Goal: Information Seeking & Learning: Find specific fact

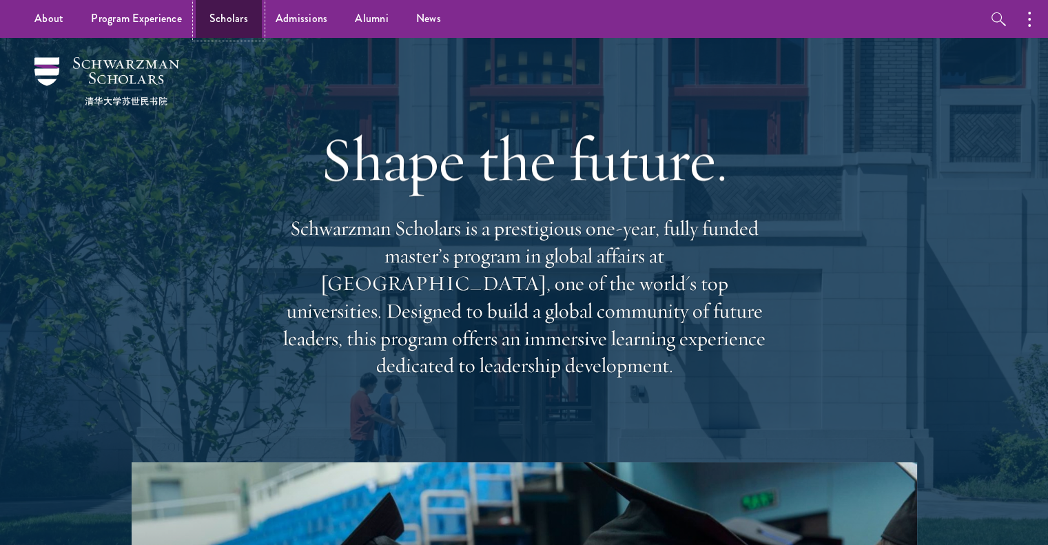
click at [240, 13] on link "Scholars" at bounding box center [229, 19] width 66 height 38
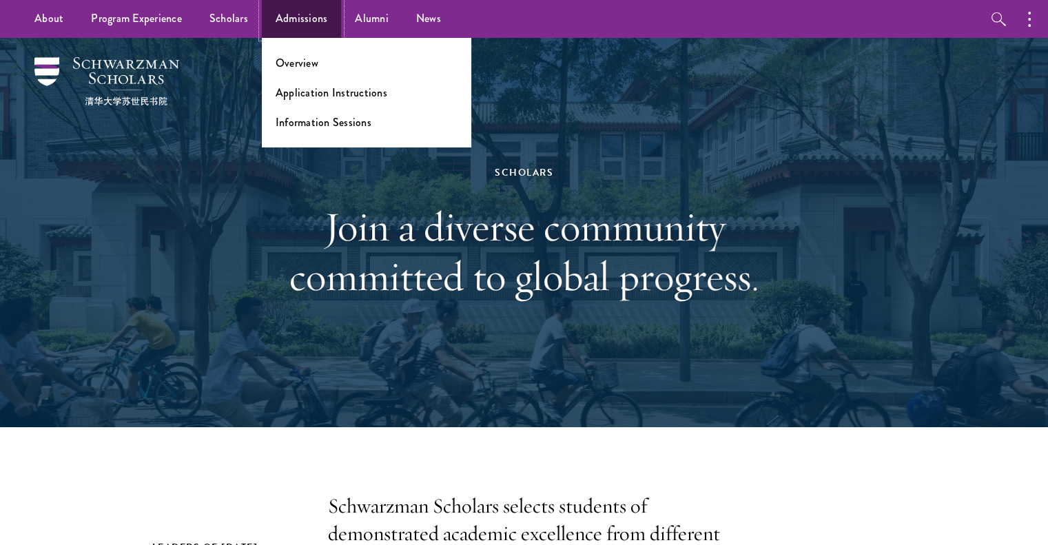
click at [333, 23] on link "Admissions" at bounding box center [302, 19] width 80 height 38
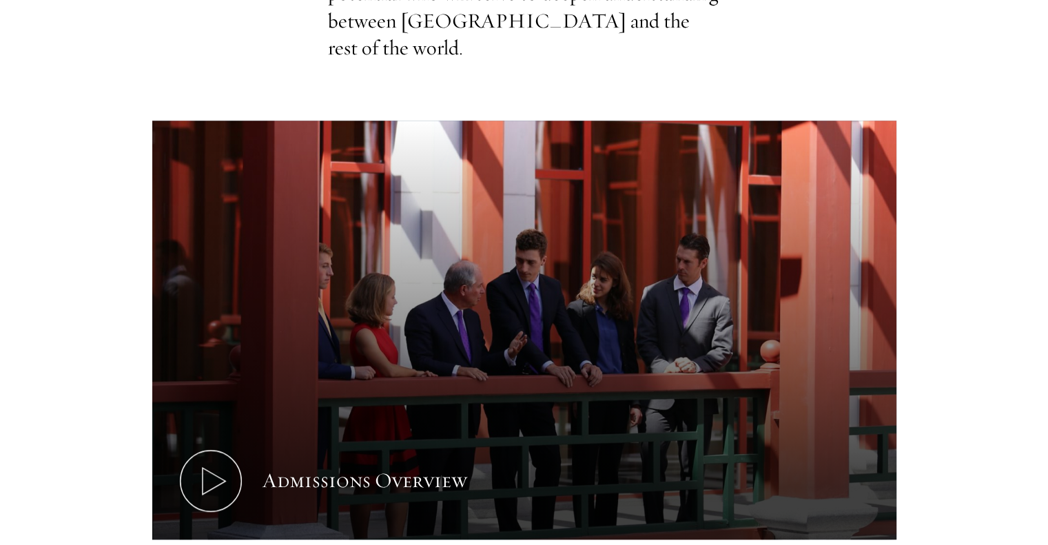
scroll to position [707, 0]
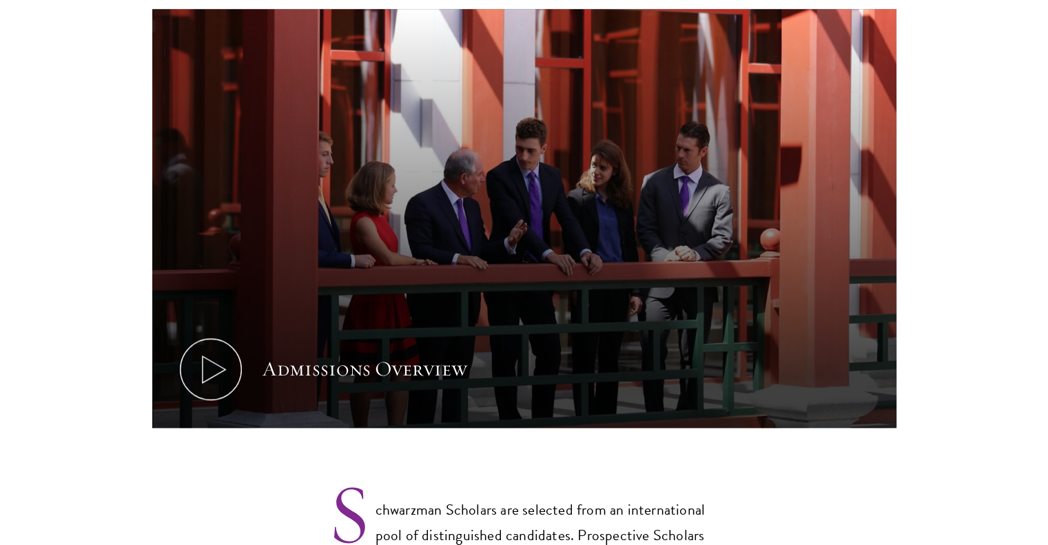
click at [453, 491] on p "Schwarzman Scholars are selected from an international pool of distinguished ca…" at bounding box center [524, 537] width 393 height 125
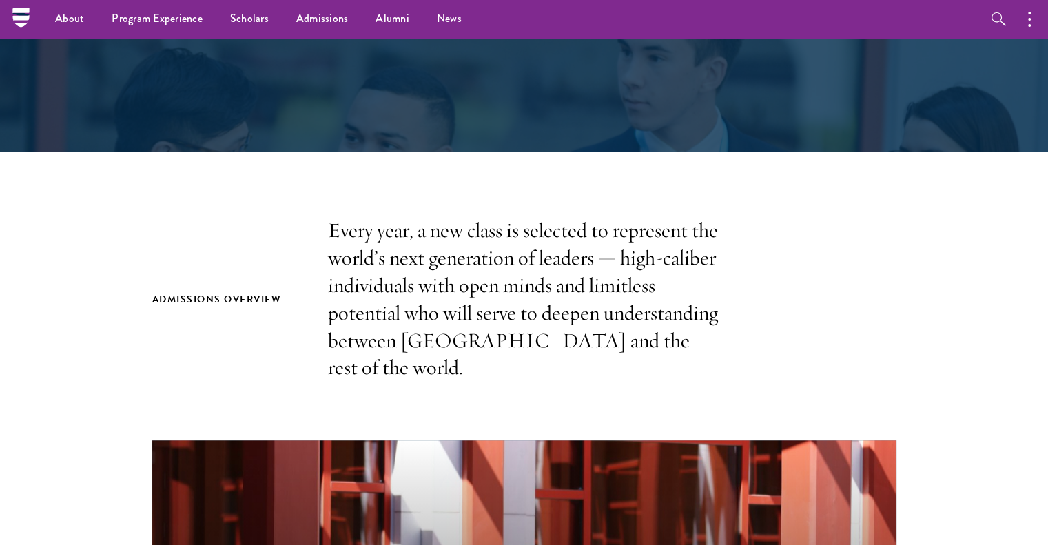
scroll to position [0, 0]
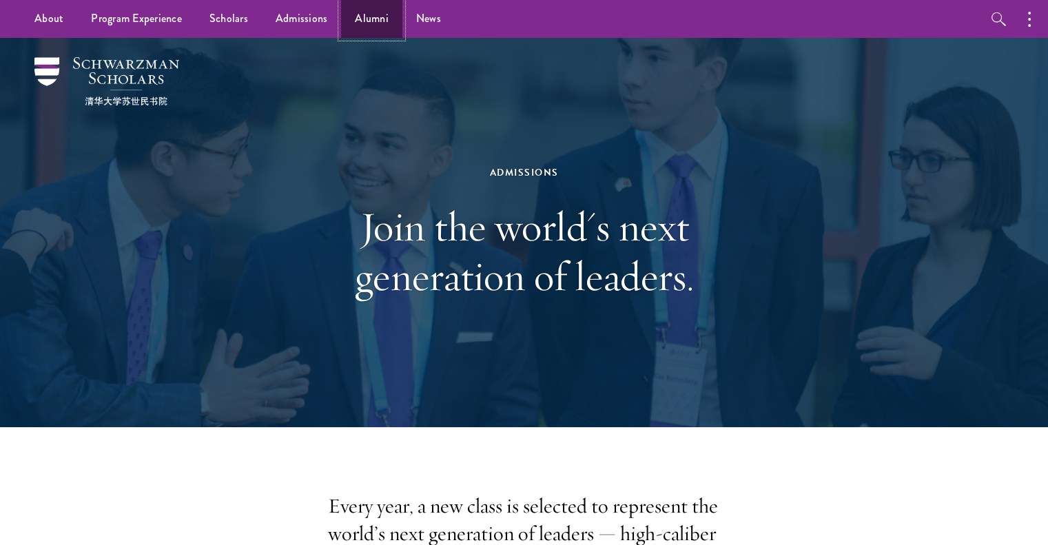
click at [353, 19] on link "Alumni" at bounding box center [371, 19] width 61 height 38
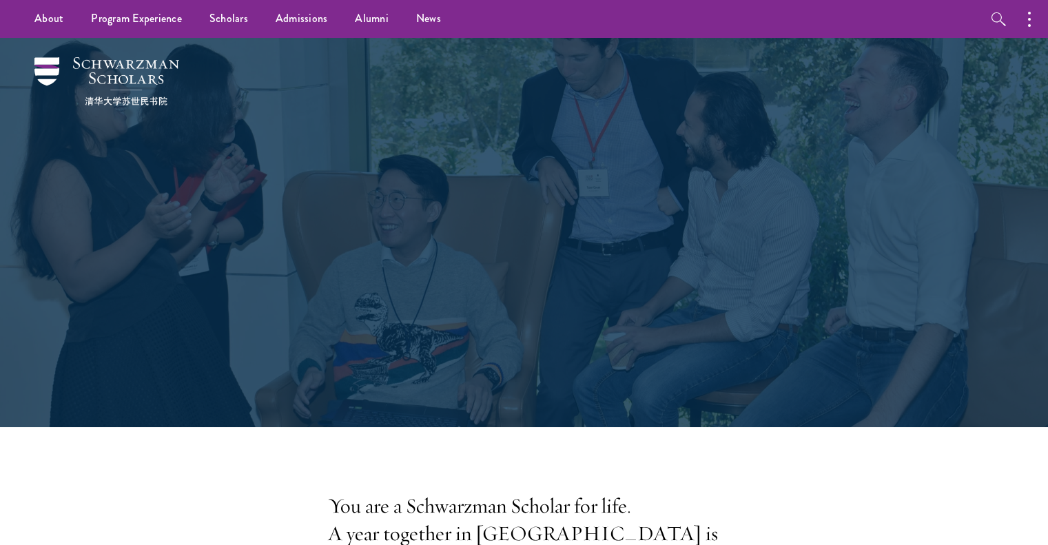
click at [305, 21] on link "Admissions" at bounding box center [302, 19] width 80 height 38
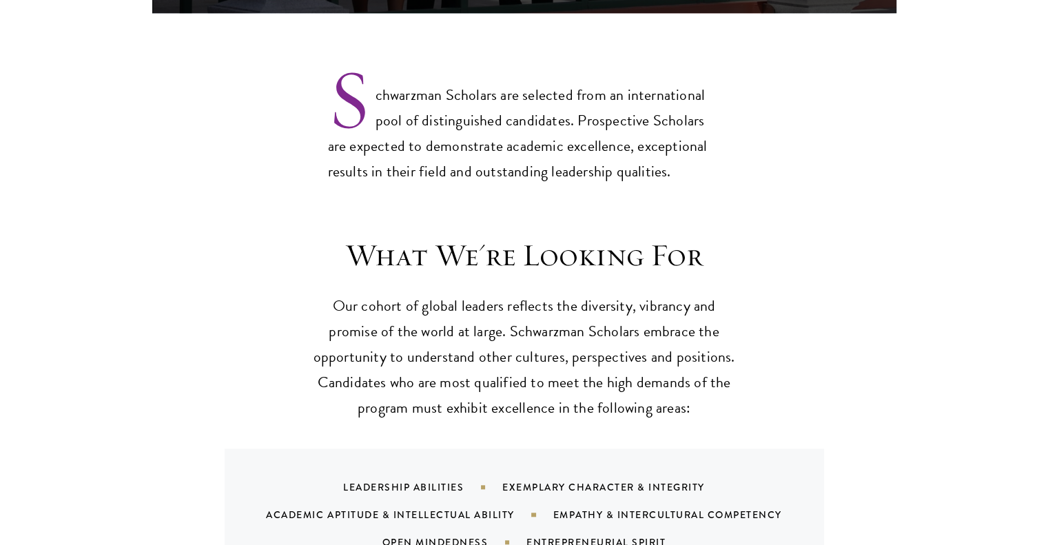
drag, startPoint x: 339, startPoint y: 185, endPoint x: 219, endPoint y: 121, distance: 135.9
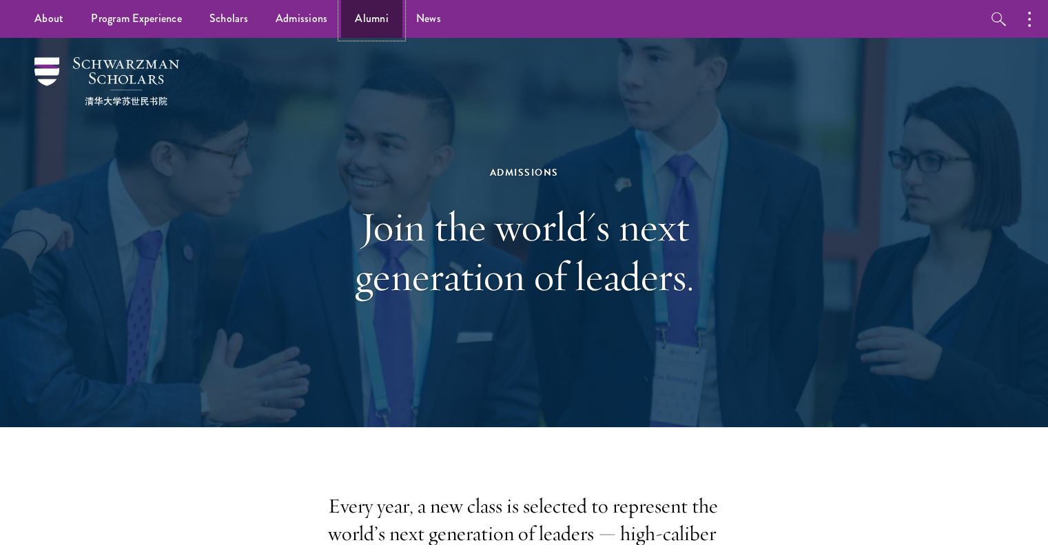
click at [364, 14] on link "Alumni" at bounding box center [371, 19] width 61 height 38
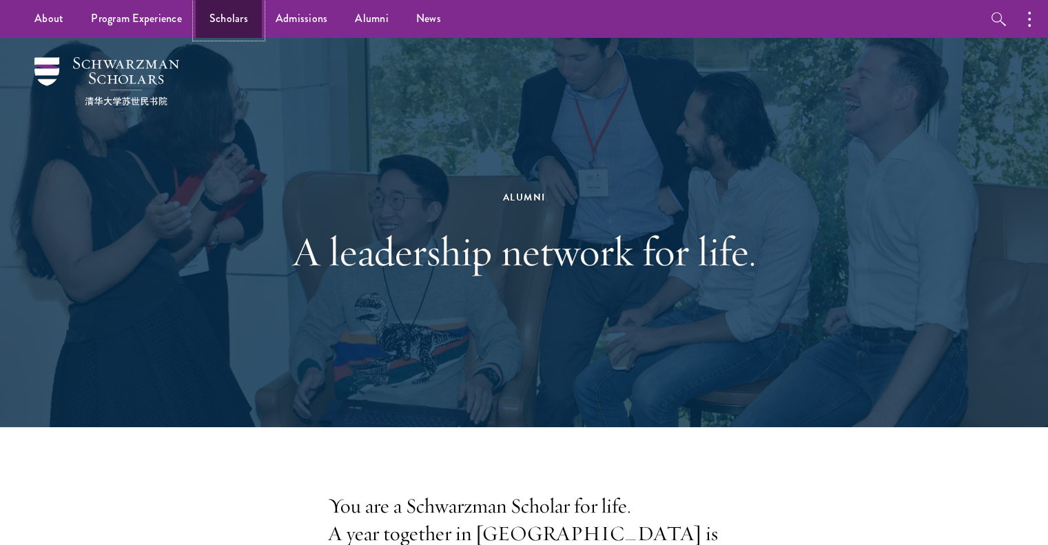
click at [212, 28] on link "Scholars" at bounding box center [229, 19] width 66 height 38
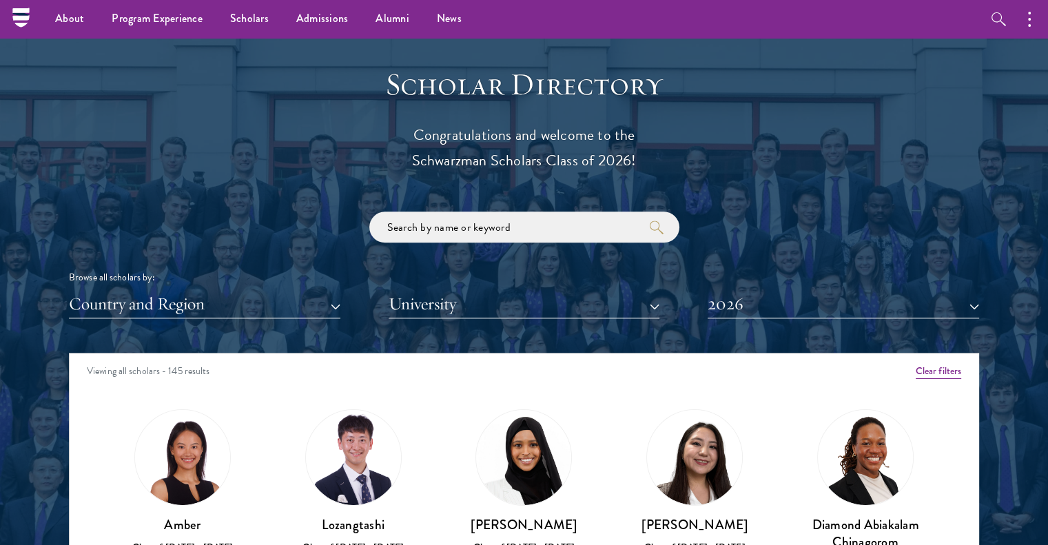
scroll to position [1477, 0]
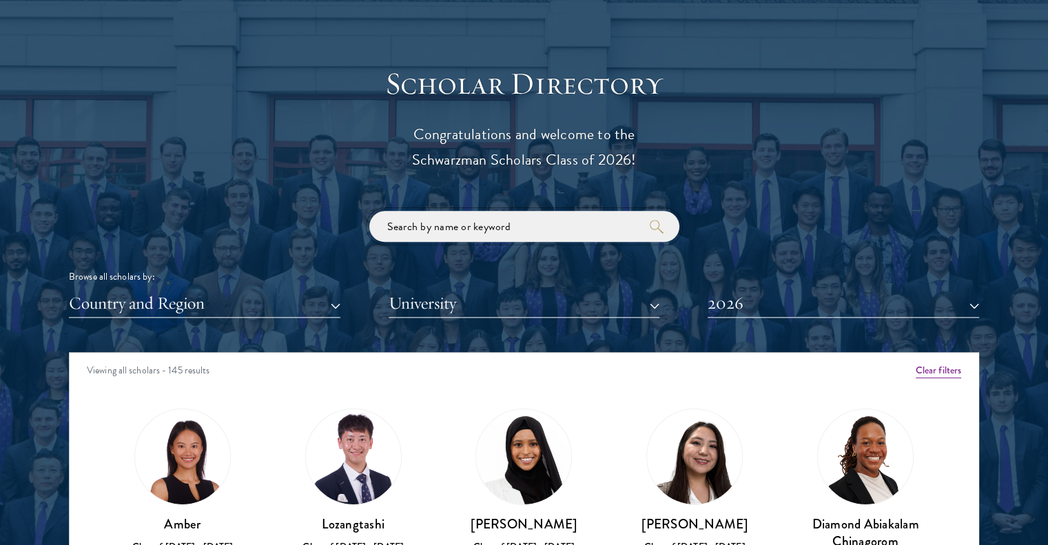
click at [446, 226] on input "search" at bounding box center [524, 226] width 310 height 31
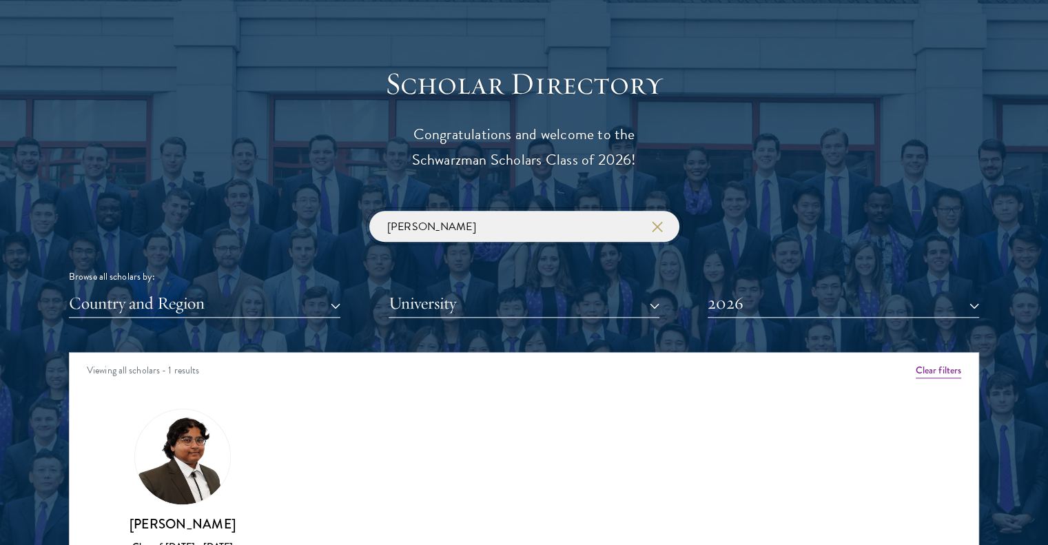
scroll to position [1582, 0]
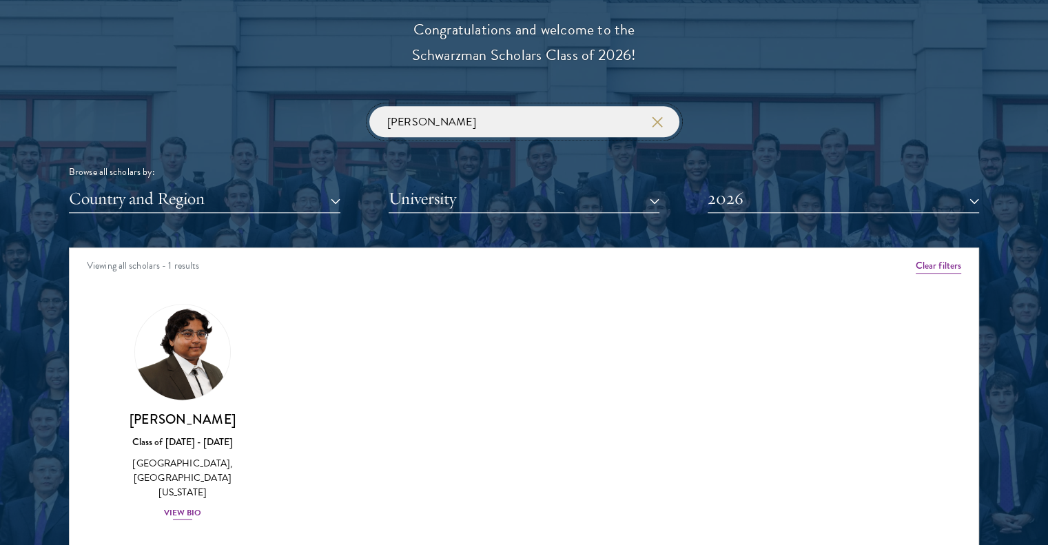
type input "[PERSON_NAME]"
click at [193, 362] on img at bounding box center [182, 352] width 105 height 105
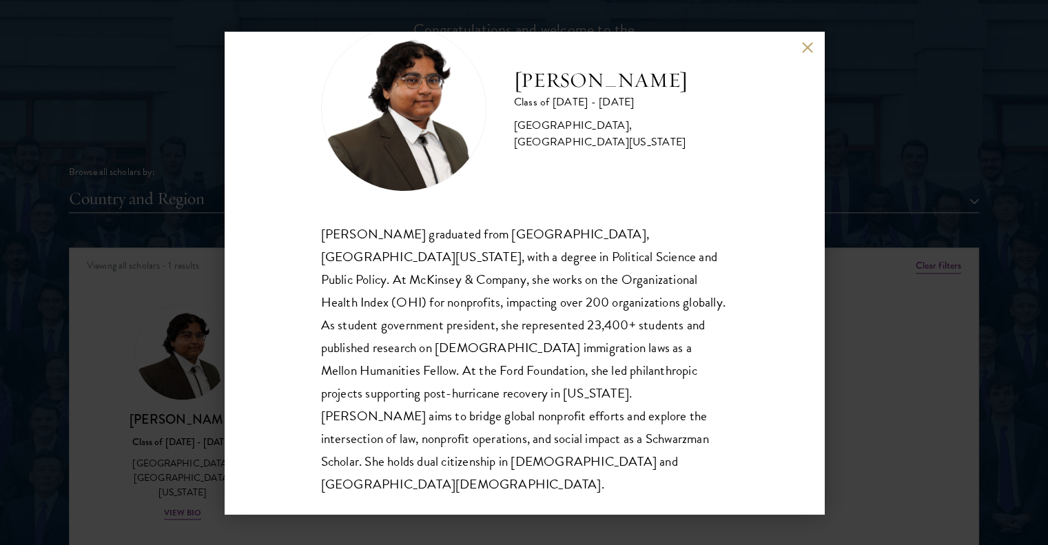
scroll to position [1695, 0]
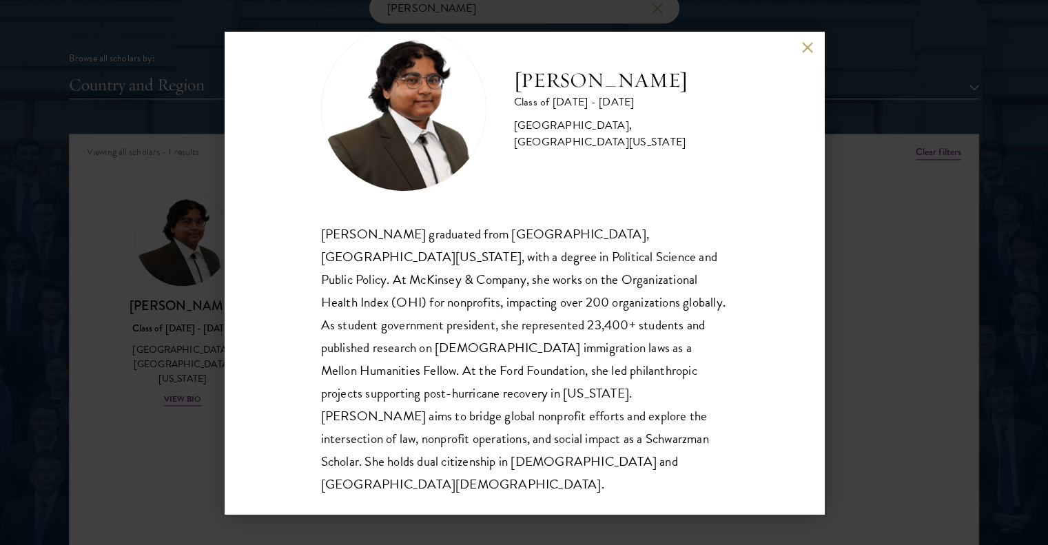
click at [479, 267] on div "[PERSON_NAME] graduated from [GEOGRAPHIC_DATA], [GEOGRAPHIC_DATA][US_STATE], wi…" at bounding box center [524, 360] width 406 height 274
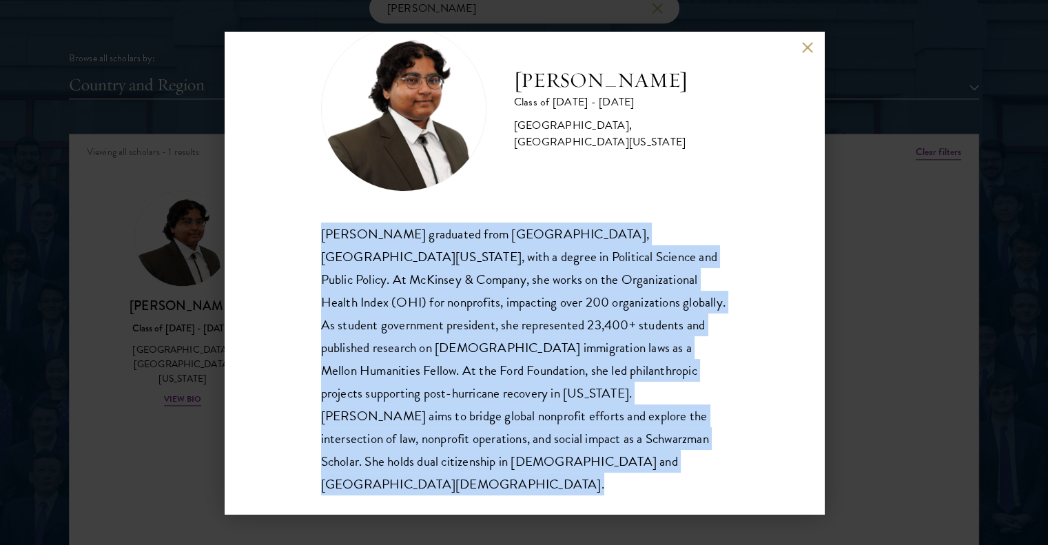
click at [479, 267] on div "[PERSON_NAME] graduated from [GEOGRAPHIC_DATA], [GEOGRAPHIC_DATA][US_STATE], wi…" at bounding box center [524, 360] width 406 height 274
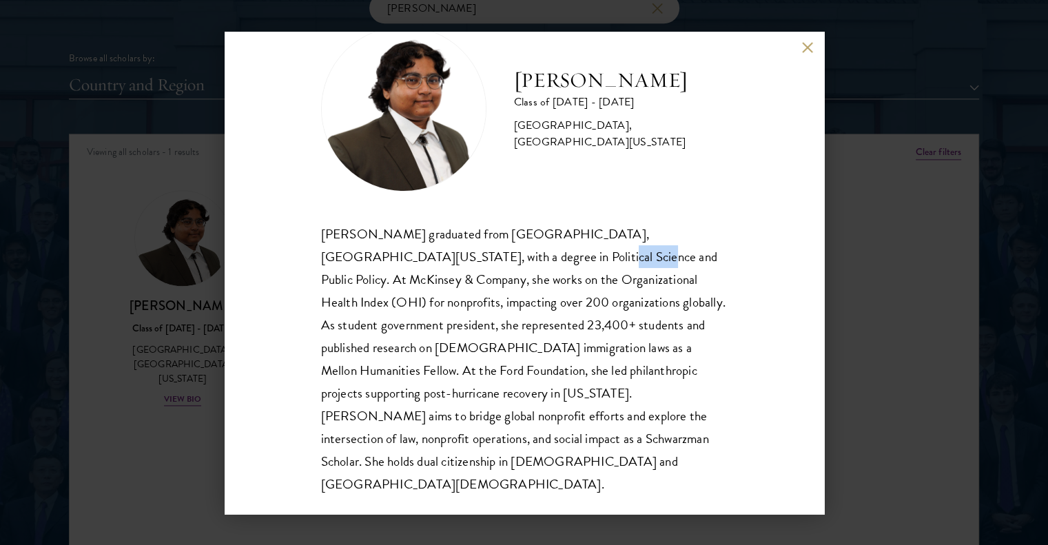
click at [479, 267] on div "[PERSON_NAME] graduated from [GEOGRAPHIC_DATA], [GEOGRAPHIC_DATA][US_STATE], wi…" at bounding box center [524, 360] width 406 height 274
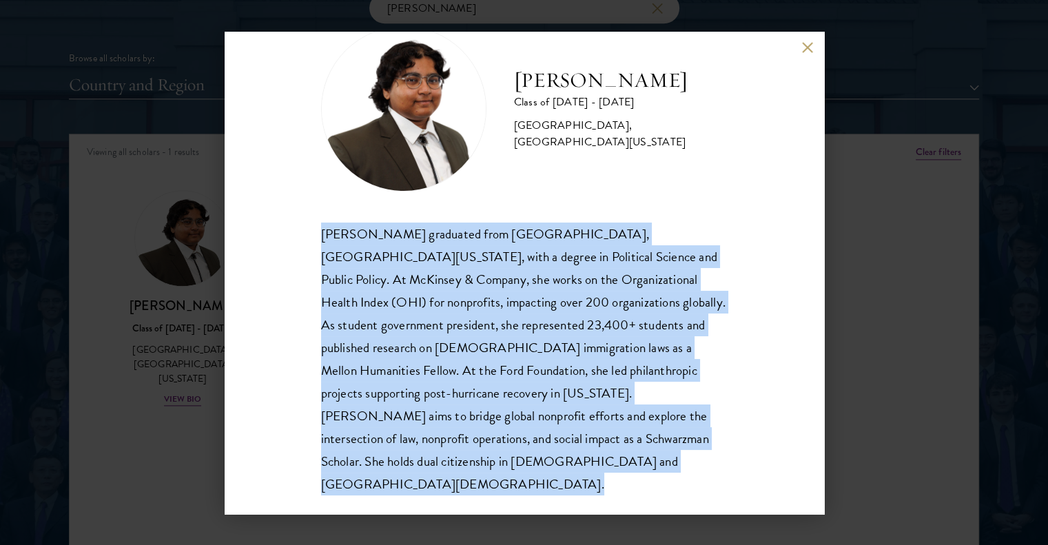
click at [479, 267] on div "[PERSON_NAME] graduated from [GEOGRAPHIC_DATA], [GEOGRAPHIC_DATA][US_STATE], wi…" at bounding box center [524, 360] width 406 height 274
click at [560, 249] on div "[PERSON_NAME] graduated from [GEOGRAPHIC_DATA], [GEOGRAPHIC_DATA][US_STATE], wi…" at bounding box center [524, 360] width 406 height 274
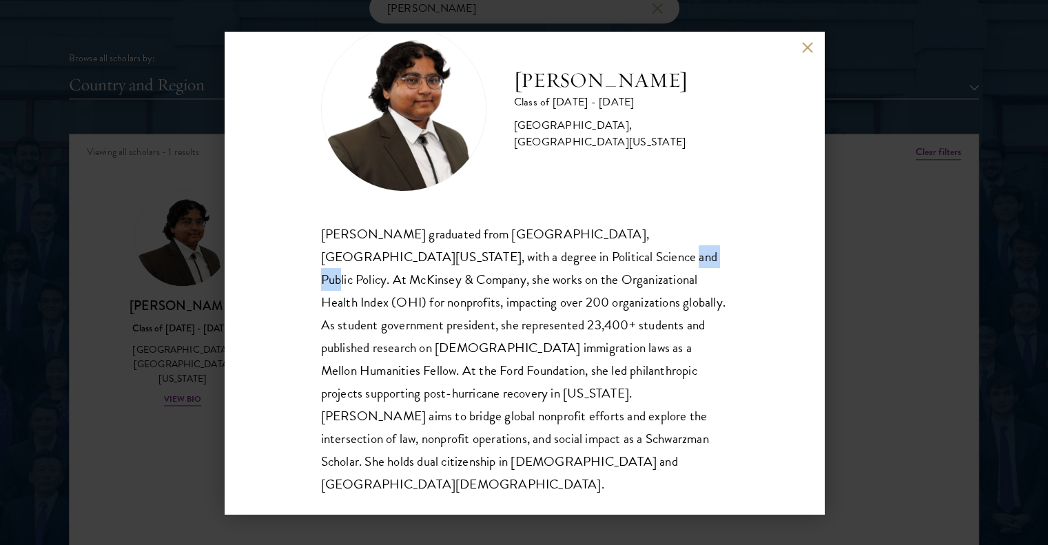
click at [560, 249] on div "[PERSON_NAME] graduated from [GEOGRAPHIC_DATA], [GEOGRAPHIC_DATA][US_STATE], wi…" at bounding box center [524, 360] width 406 height 274
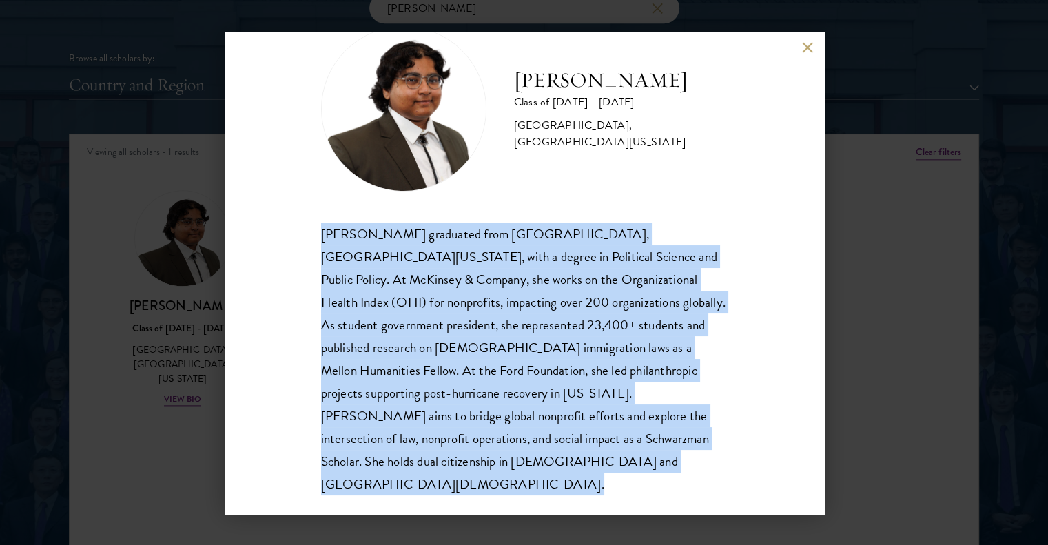
click at [560, 249] on div "[PERSON_NAME] graduated from [GEOGRAPHIC_DATA], [GEOGRAPHIC_DATA][US_STATE], wi…" at bounding box center [524, 360] width 406 height 274
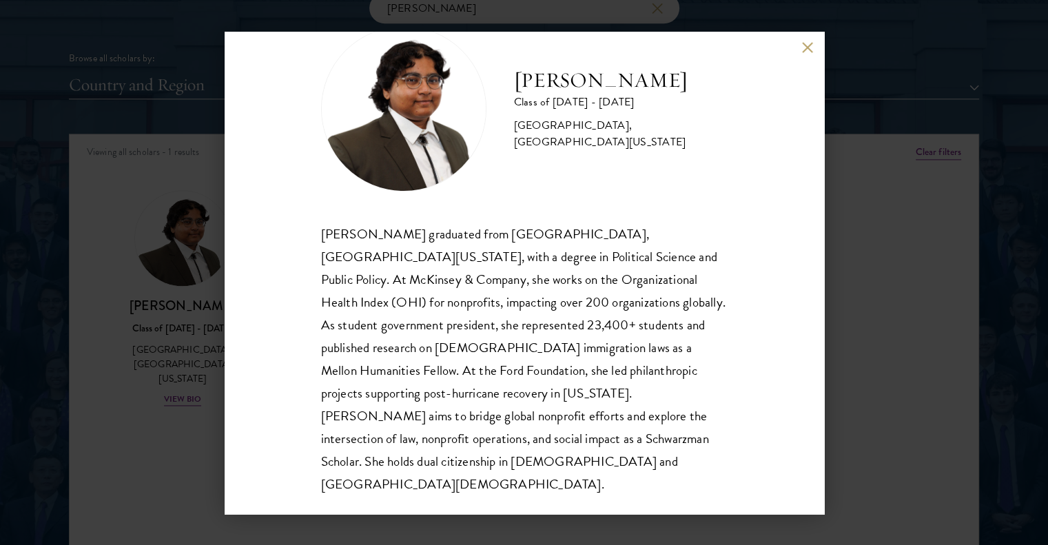
click at [601, 151] on div "[PERSON_NAME] Class of [DATE] - [DATE] [GEOGRAPHIC_DATA] - [GEOGRAPHIC_DATA], […" at bounding box center [524, 108] width 406 height 165
click at [798, 41] on div "[PERSON_NAME] Class of [DATE] - [DATE] [GEOGRAPHIC_DATA] - [GEOGRAPHIC_DATA], […" at bounding box center [524, 273] width 599 height 482
click at [805, 46] on button at bounding box center [808, 48] width 12 height 12
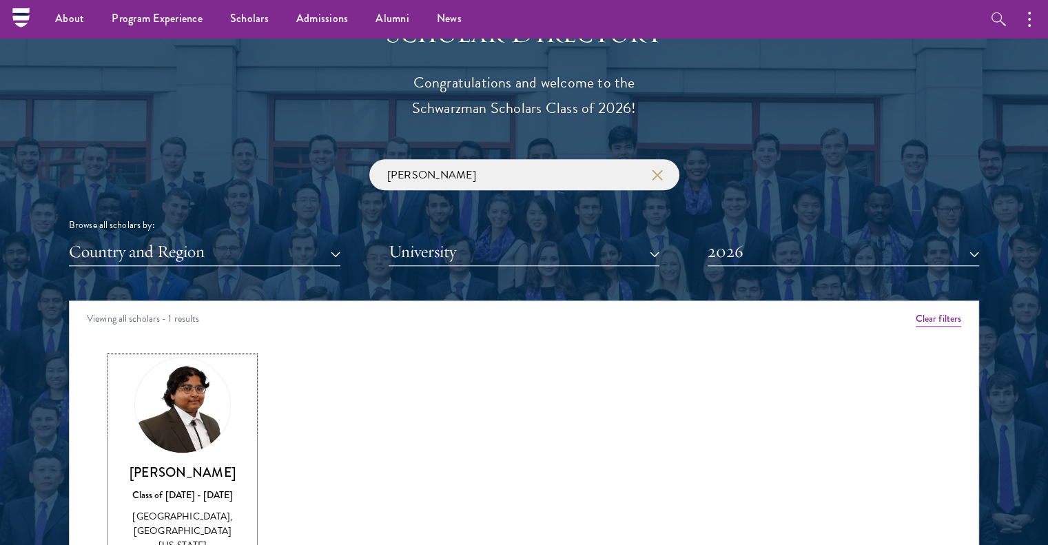
scroll to position [1528, 0]
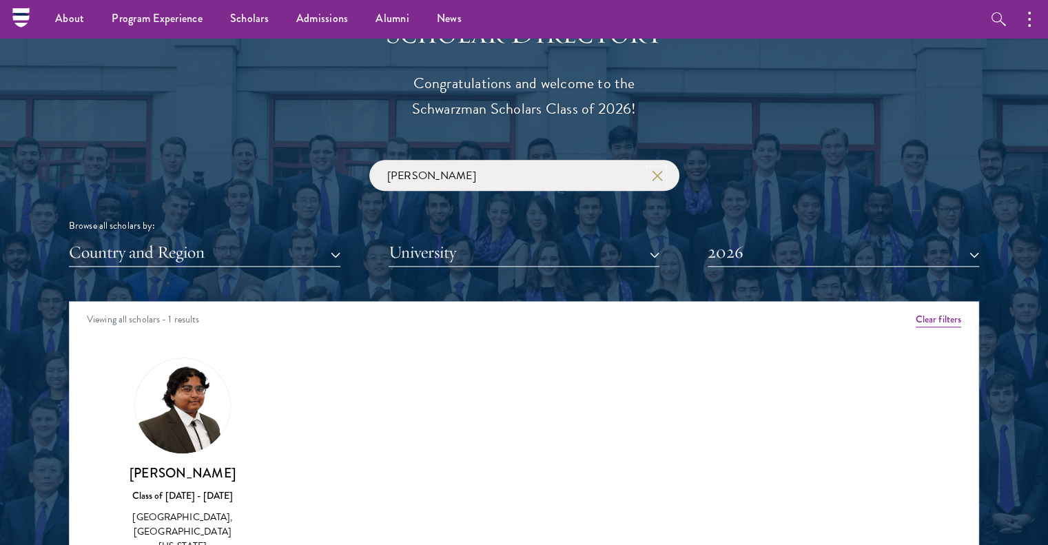
click at [651, 169] on button "button" at bounding box center [657, 176] width 14 height 14
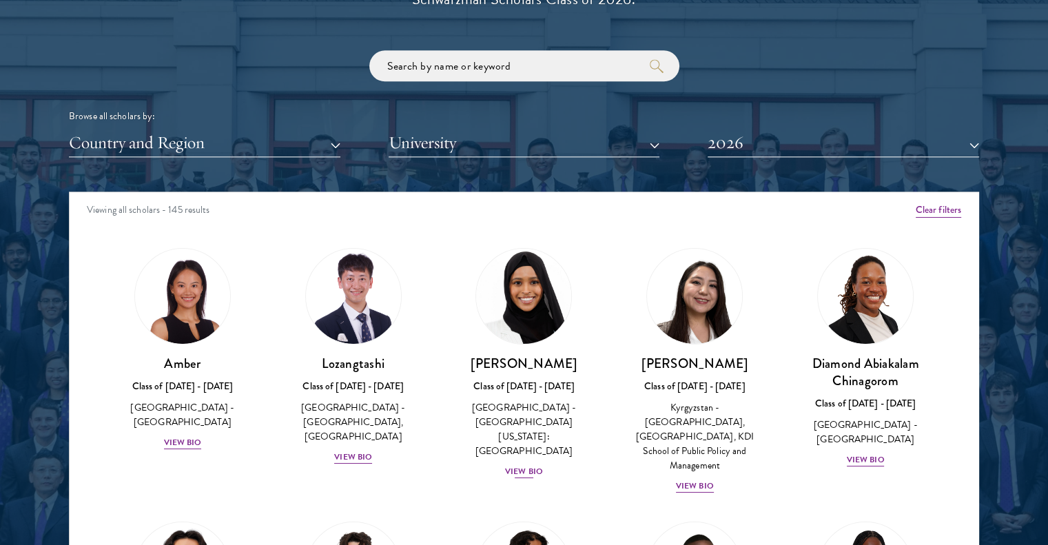
scroll to position [353, 0]
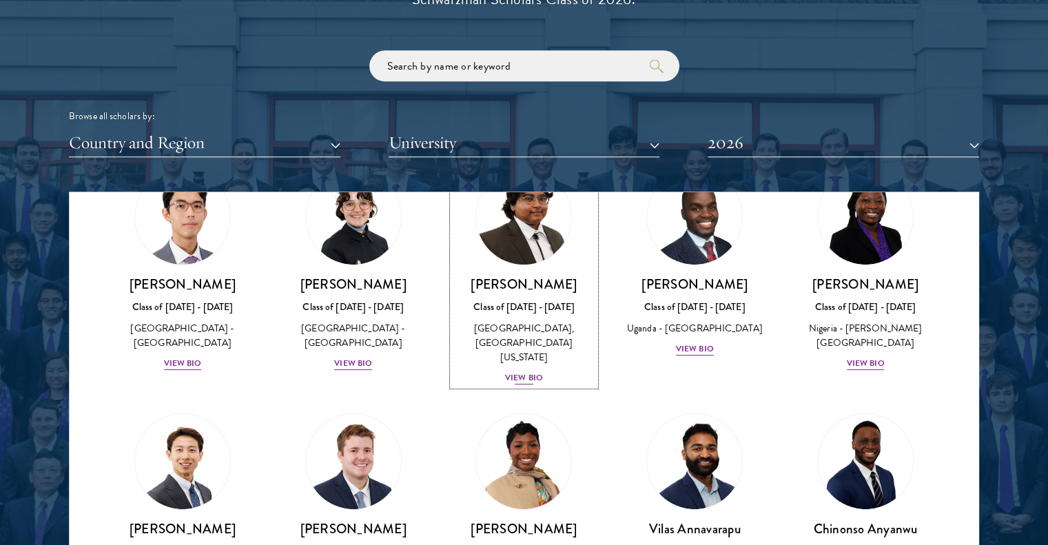
click at [522, 221] on img at bounding box center [524, 217] width 105 height 105
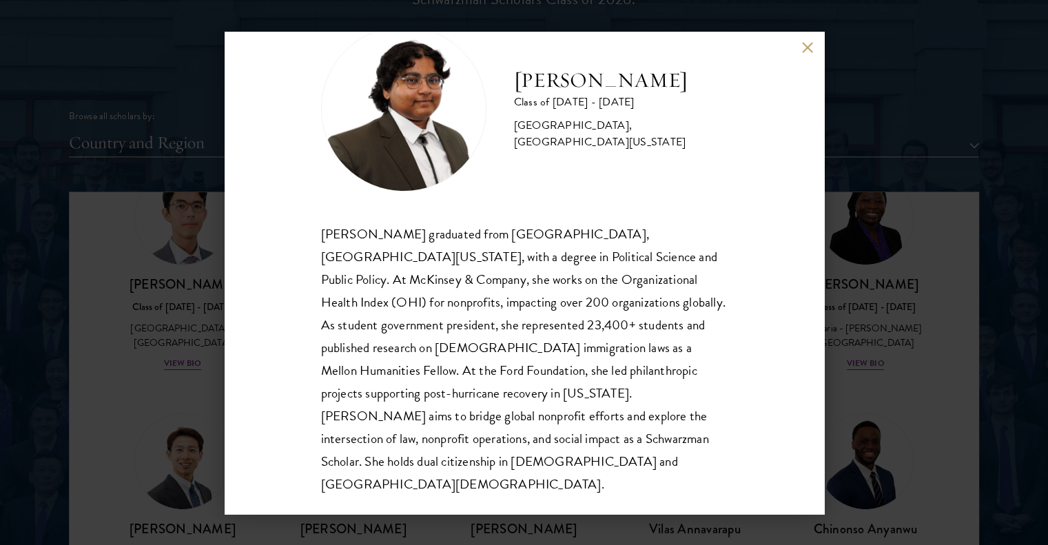
scroll to position [46, 0]
click at [805, 46] on button at bounding box center [808, 48] width 12 height 12
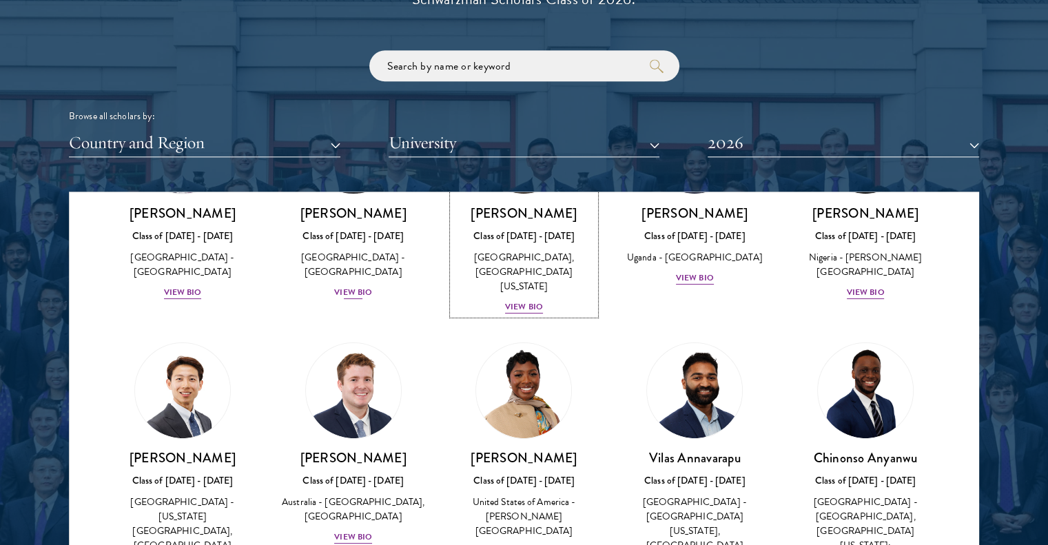
scroll to position [265, 0]
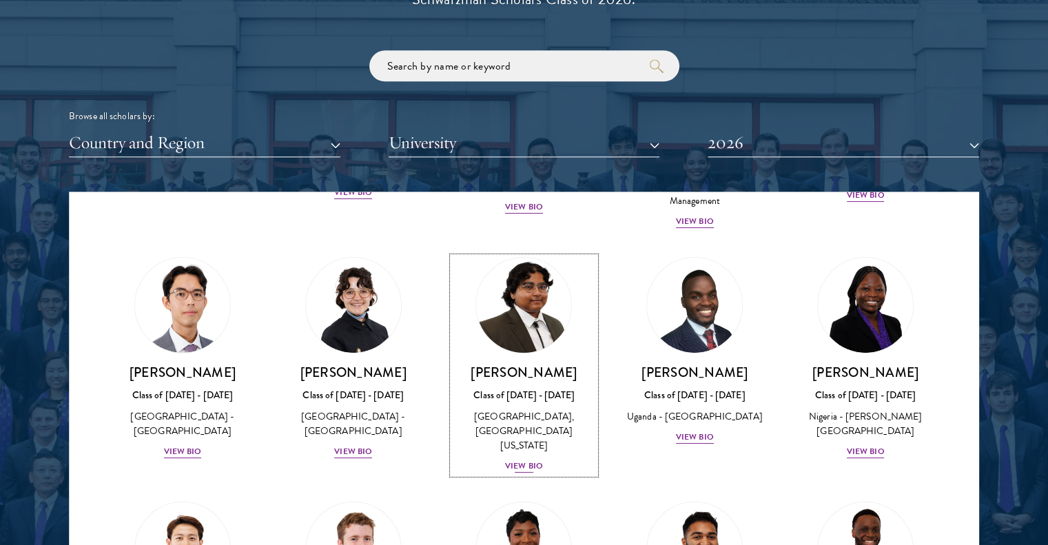
click at [535, 297] on img at bounding box center [524, 305] width 105 height 105
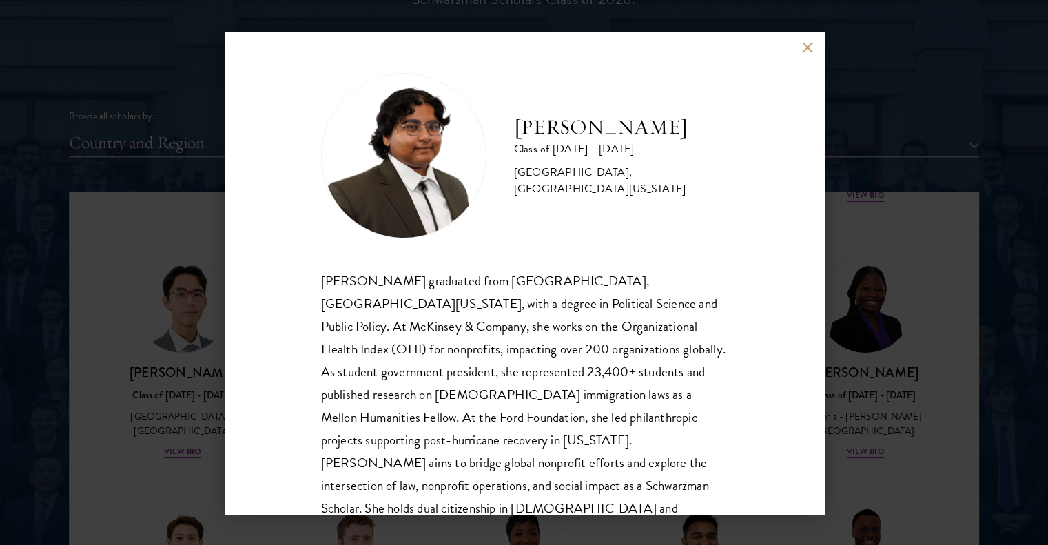
scroll to position [47, 0]
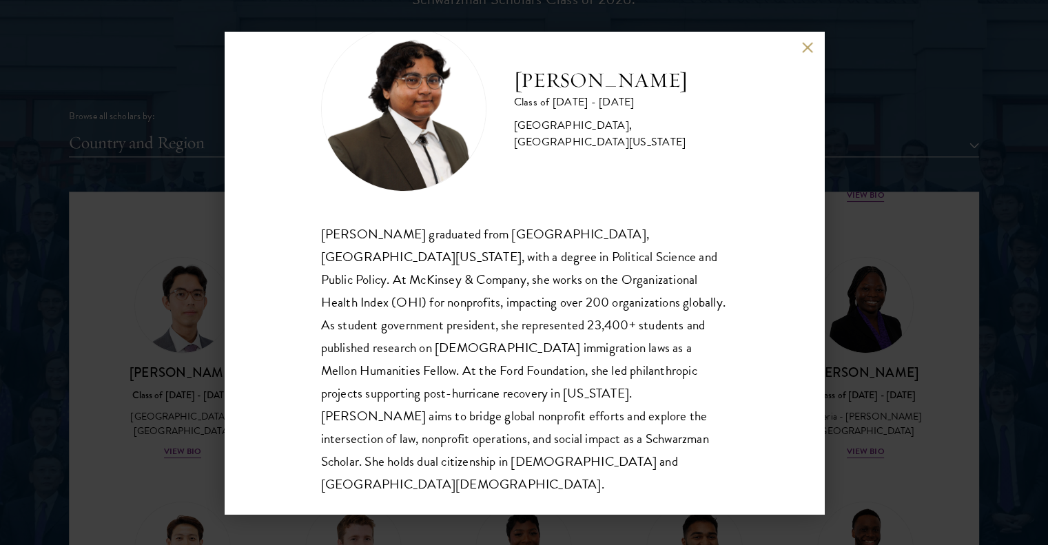
click at [807, 47] on button at bounding box center [808, 48] width 12 height 12
